Goal: Task Accomplishment & Management: Use online tool/utility

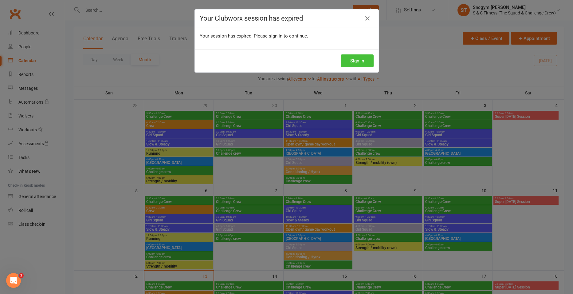
click at [352, 59] on button "Sign In" at bounding box center [357, 60] width 33 height 13
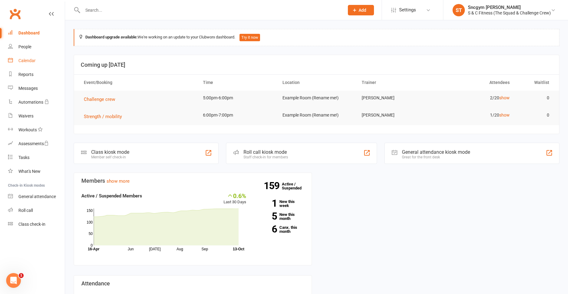
click at [26, 57] on link "Calendar" at bounding box center [36, 61] width 57 height 14
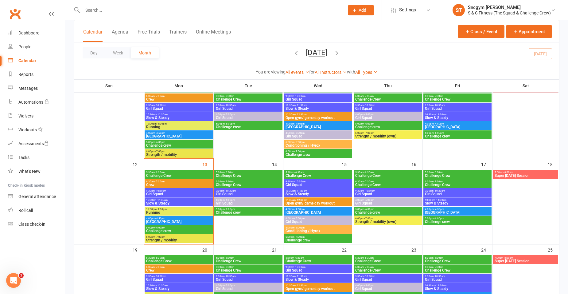
scroll to position [154, 0]
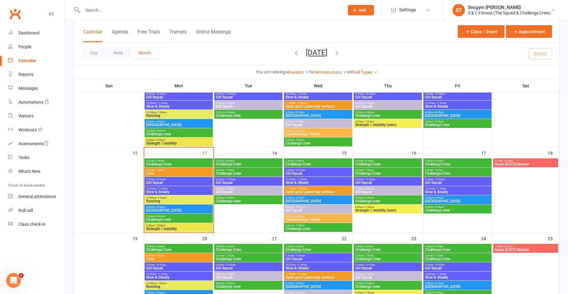
click at [183, 217] on span "5:00pm - 6:00pm" at bounding box center [179, 216] width 66 height 3
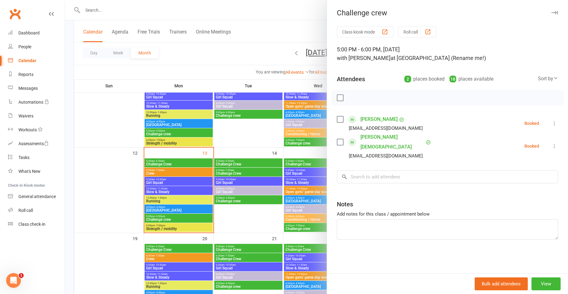
click at [163, 216] on div at bounding box center [316, 147] width 503 height 294
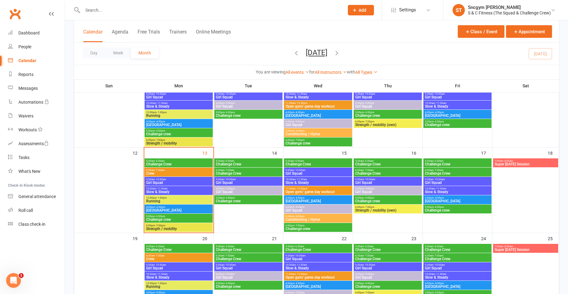
click at [163, 216] on span "- 6:00pm" at bounding box center [160, 216] width 10 height 3
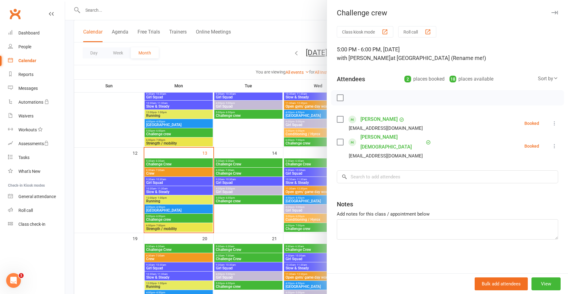
click at [175, 226] on div at bounding box center [316, 147] width 503 height 294
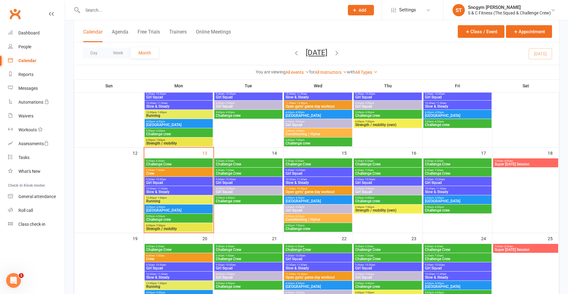
click at [176, 227] on span "Strength / mobility" at bounding box center [179, 229] width 66 height 4
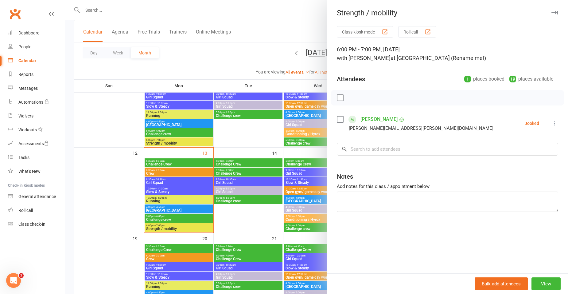
click at [181, 214] on div at bounding box center [316, 147] width 503 height 294
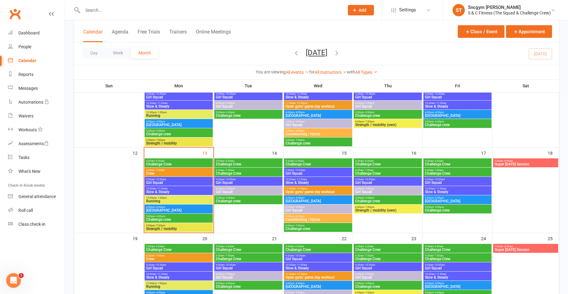
click at [178, 218] on span "Challenge crew" at bounding box center [179, 220] width 66 height 4
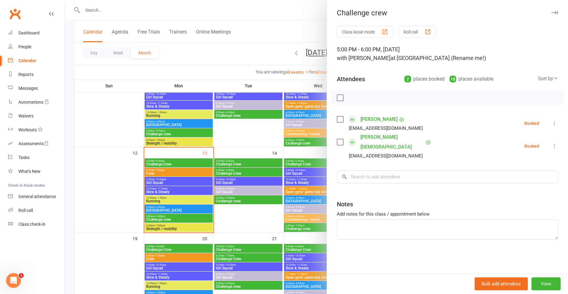
click at [552, 143] on icon at bounding box center [555, 146] width 6 height 6
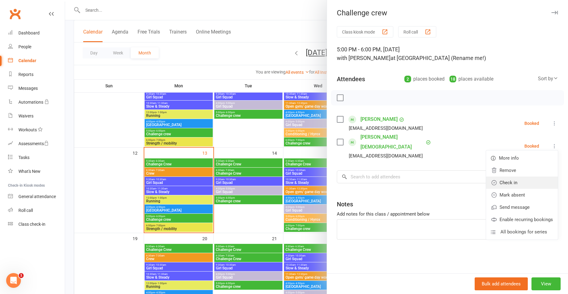
click at [512, 180] on link "Check in" at bounding box center [522, 182] width 72 height 12
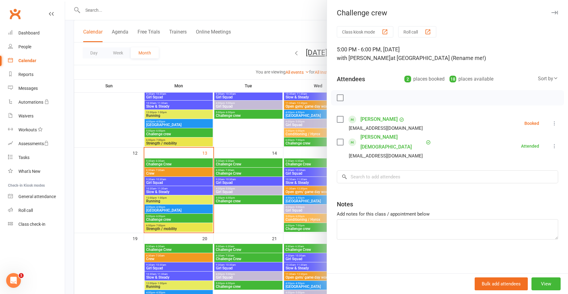
click at [552, 122] on icon at bounding box center [555, 123] width 6 height 6
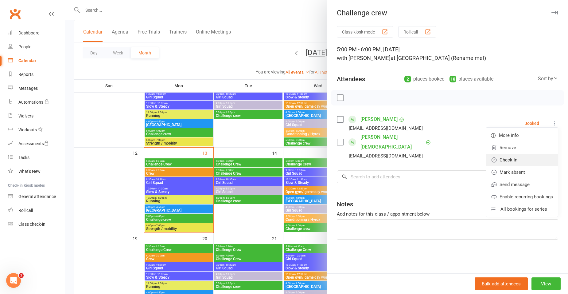
click at [507, 161] on link "Check in" at bounding box center [522, 160] width 72 height 12
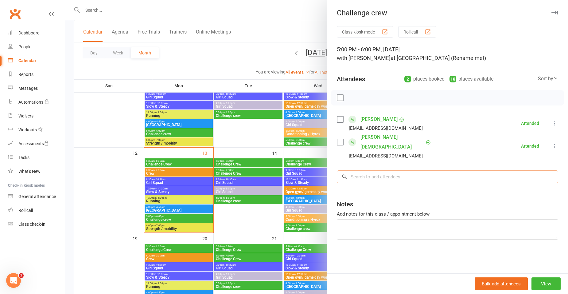
click at [375, 170] on input "search" at bounding box center [448, 176] width 222 height 13
click at [188, 216] on div at bounding box center [316, 147] width 503 height 294
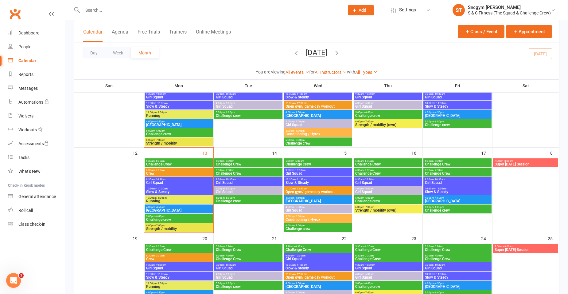
click at [177, 216] on span "5:00pm - 6:00pm" at bounding box center [179, 216] width 66 height 3
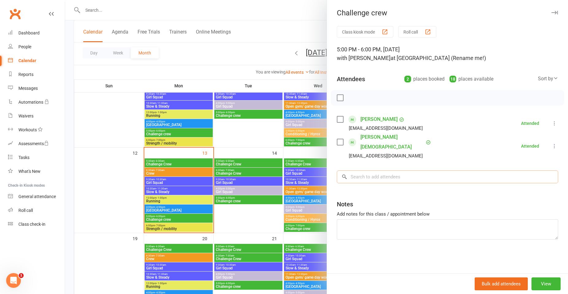
click at [391, 170] on input "search" at bounding box center [448, 176] width 222 height 13
click at [172, 215] on div at bounding box center [316, 147] width 503 height 294
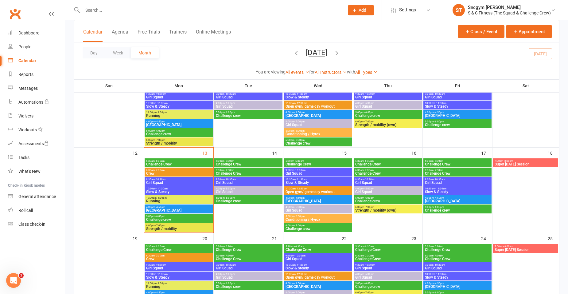
click at [170, 218] on span "Challenge crew" at bounding box center [179, 220] width 66 height 4
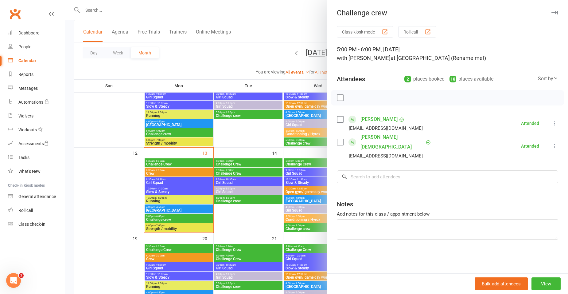
click at [182, 131] on div at bounding box center [316, 147] width 503 height 294
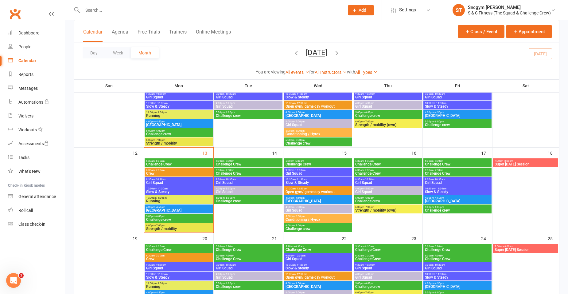
click at [178, 132] on span "Challenge crew" at bounding box center [179, 134] width 66 height 4
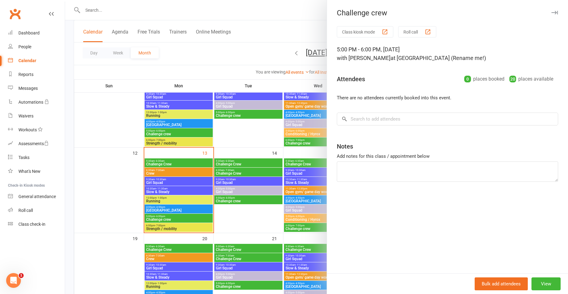
click at [178, 132] on div at bounding box center [316, 147] width 503 height 294
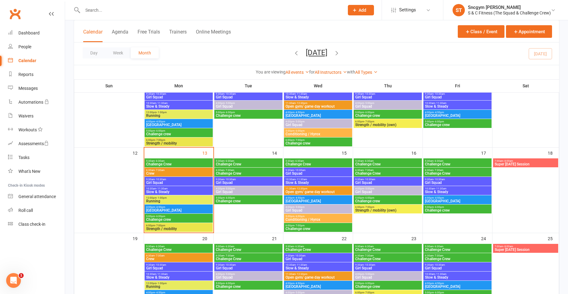
click at [178, 132] on span "Challenge crew" at bounding box center [179, 134] width 66 height 4
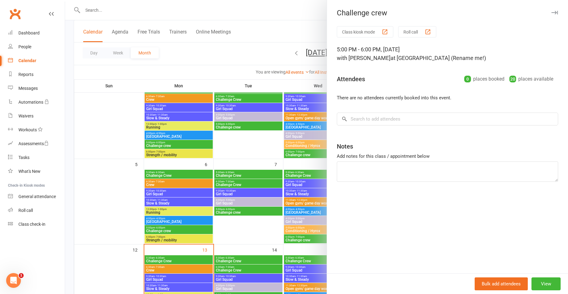
scroll to position [31, 0]
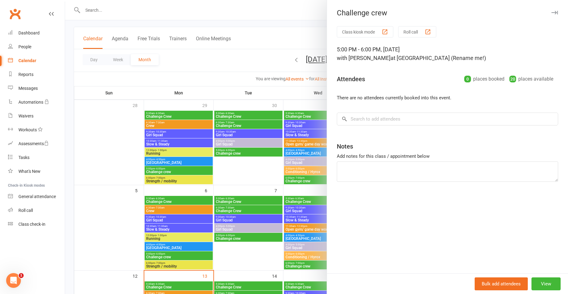
click at [181, 173] on div at bounding box center [316, 147] width 503 height 294
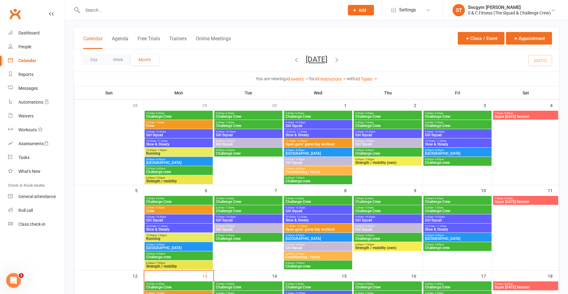
click at [184, 172] on span "Challenge crew" at bounding box center [179, 172] width 66 height 4
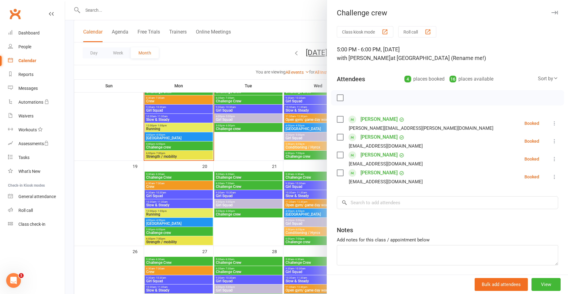
scroll to position [215, 0]
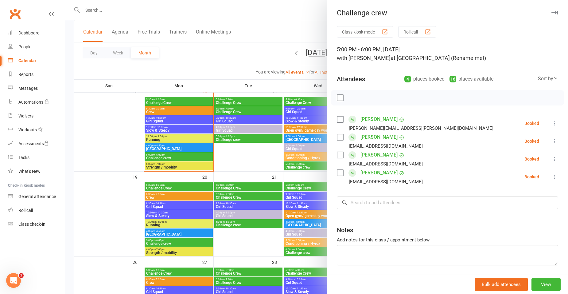
click at [168, 156] on div at bounding box center [316, 147] width 503 height 294
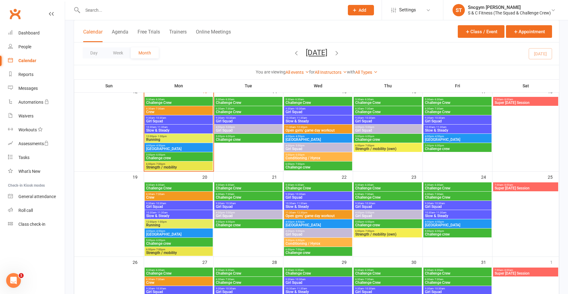
click at [167, 156] on span "Challenge crew" at bounding box center [179, 158] width 66 height 4
